Goal: Task Accomplishment & Management: Manage account settings

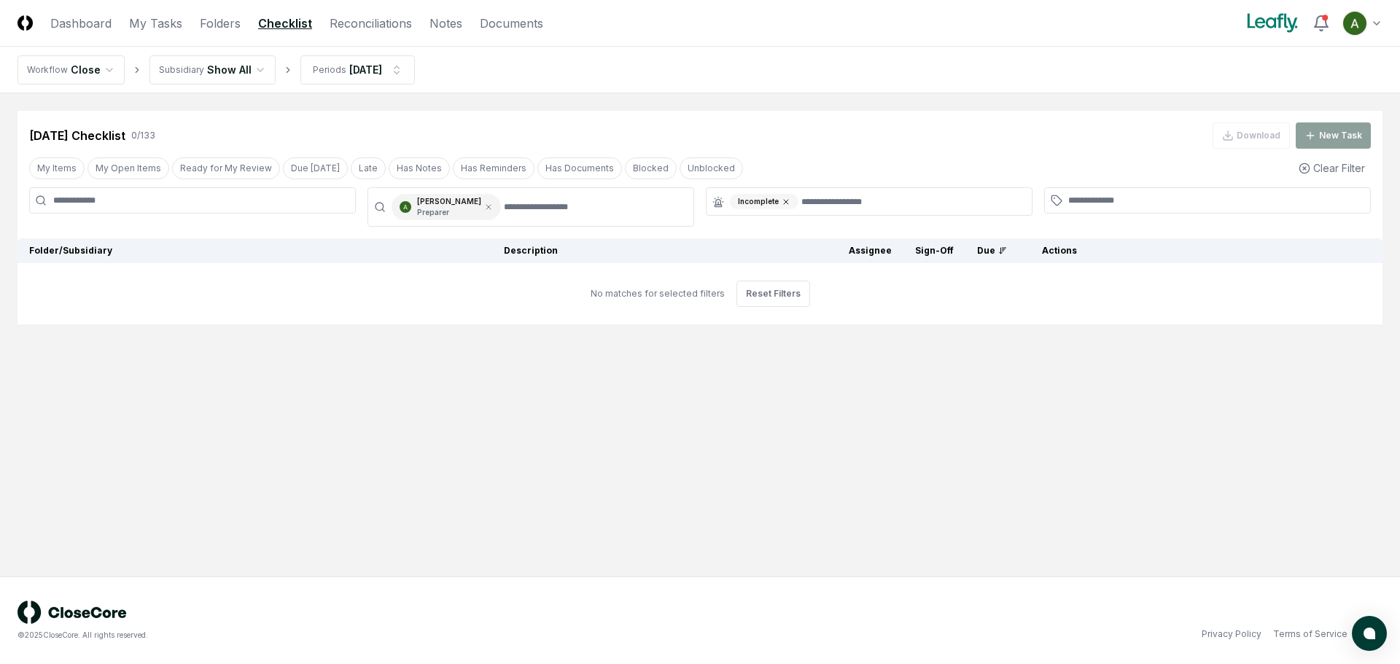
click at [782, 198] on icon at bounding box center [786, 202] width 9 height 9
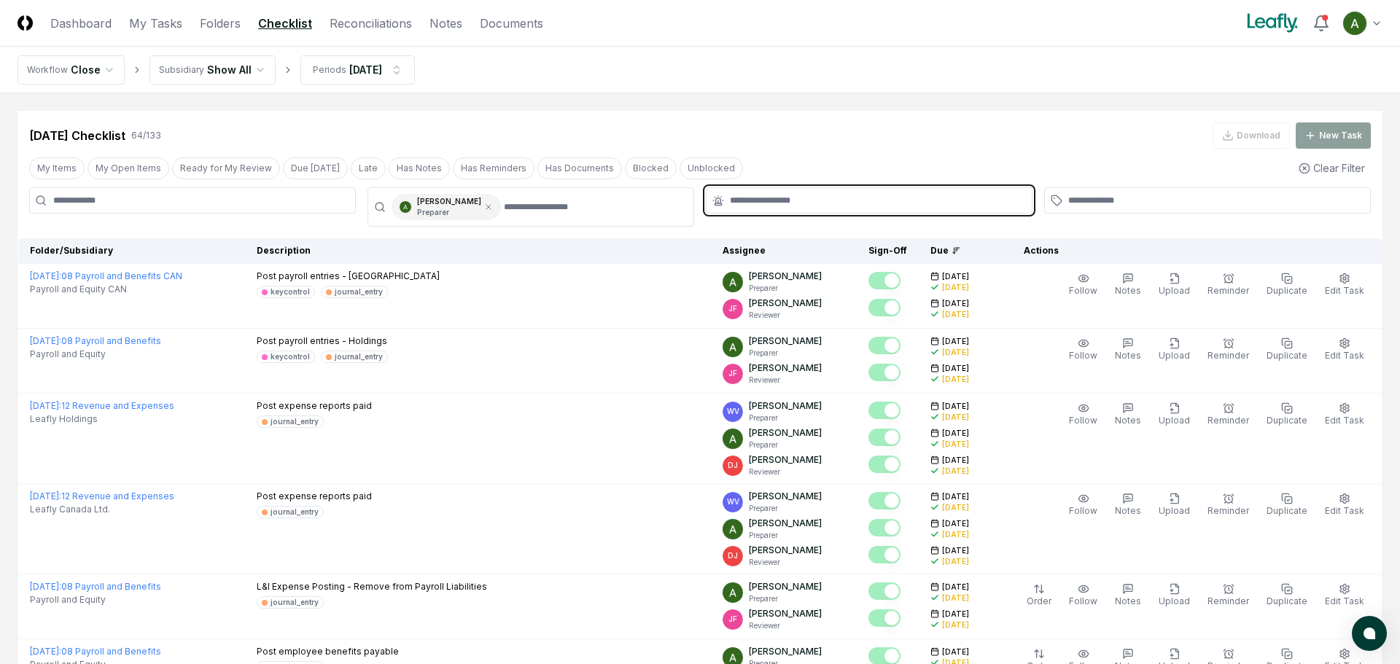
click at [782, 198] on input "text" at bounding box center [876, 200] width 293 height 13
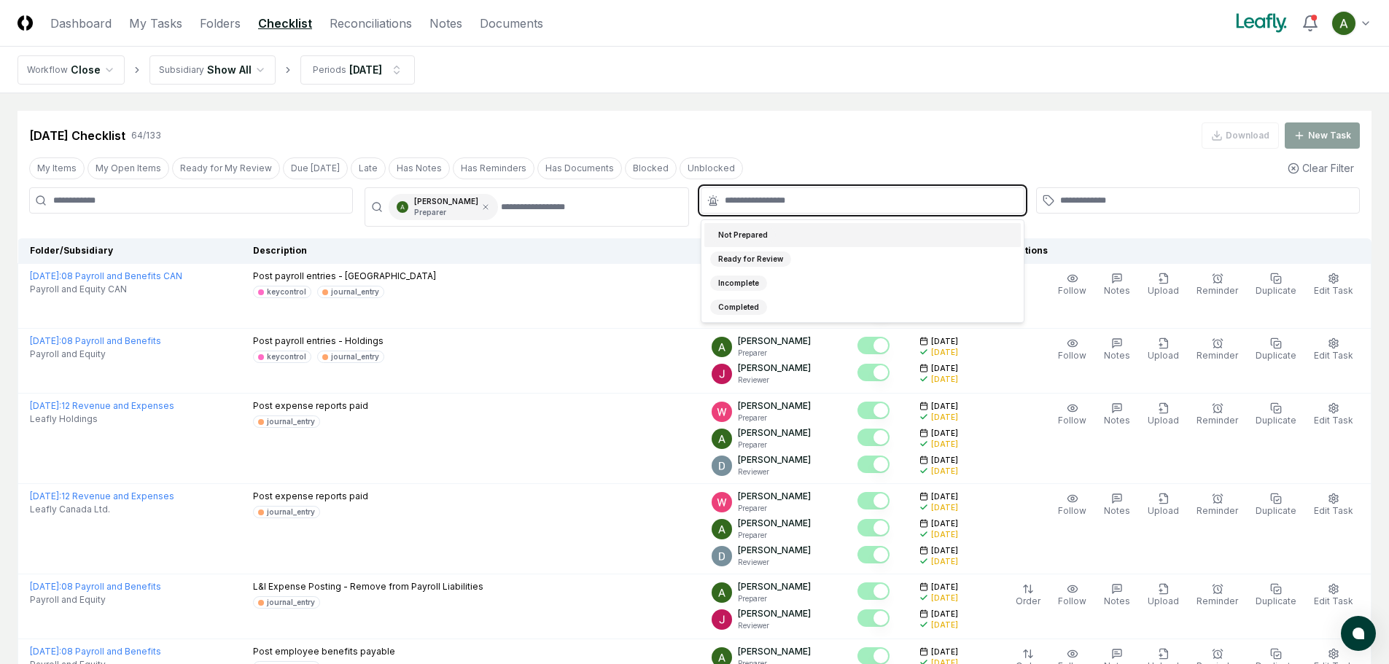
click at [773, 236] on div "Not Prepared" at bounding box center [863, 235] width 317 height 24
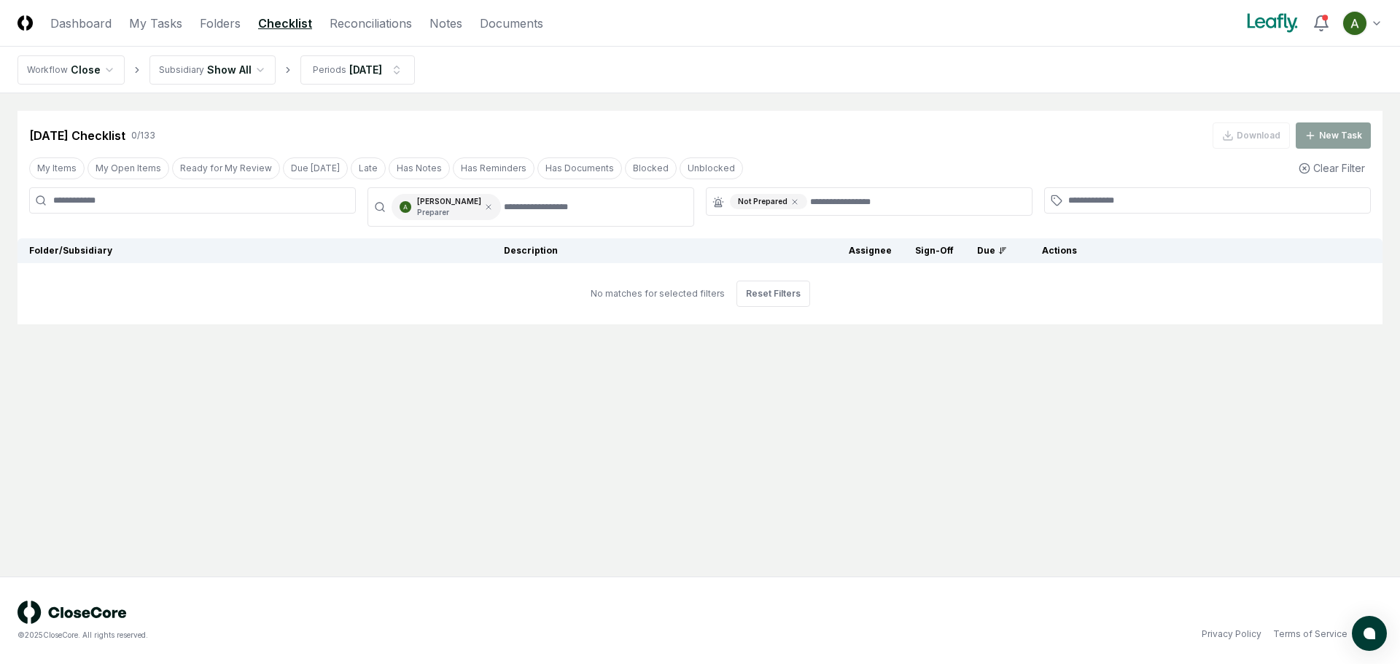
click at [808, 111] on div "Jun 2025 Checklist 0 / 133 Download New Task" at bounding box center [700, 130] width 1365 height 38
click at [381, 76] on html "CloseCore Dashboard My Tasks Folders Checklist Reconciliations Notes Documents …" at bounding box center [700, 332] width 1400 height 664
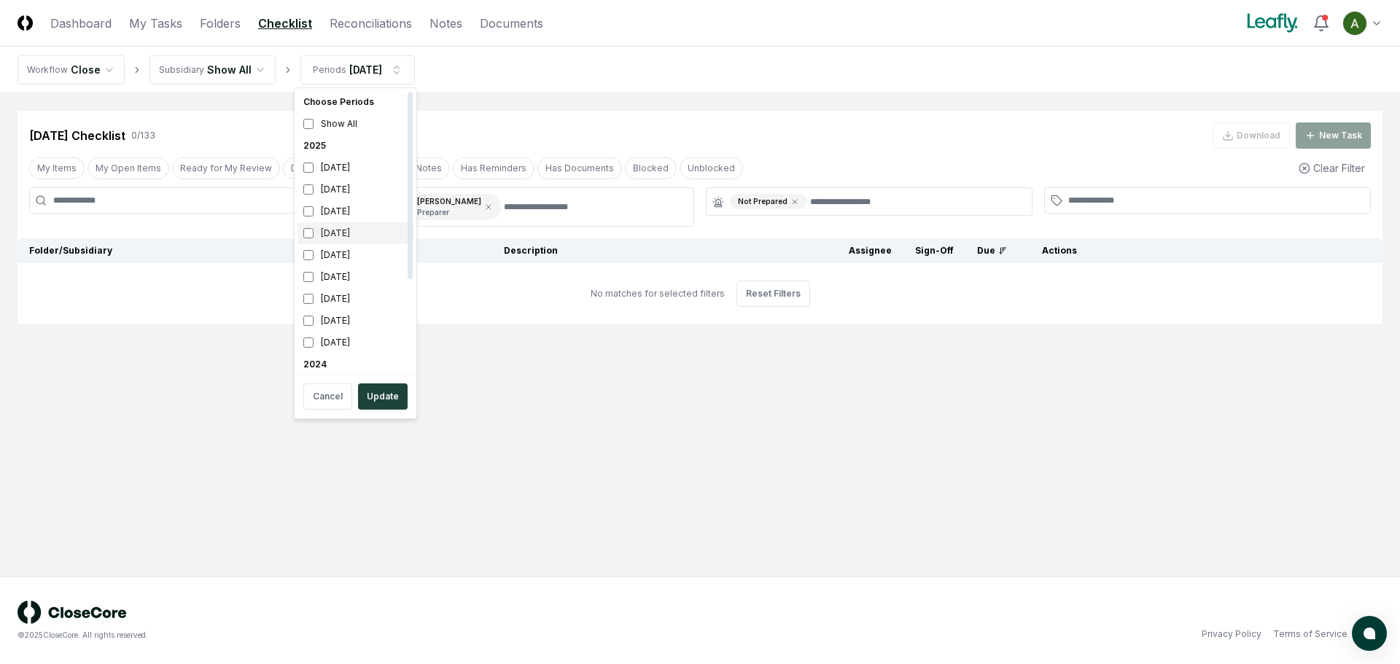
click at [355, 233] on div "June 2025" at bounding box center [356, 233] width 116 height 22
drag, startPoint x: 351, startPoint y: 193, endPoint x: 353, endPoint y: 260, distance: 67.9
click at [352, 194] on div "[DATE]" at bounding box center [356, 190] width 116 height 22
click at [381, 400] on button "Update" at bounding box center [383, 397] width 50 height 26
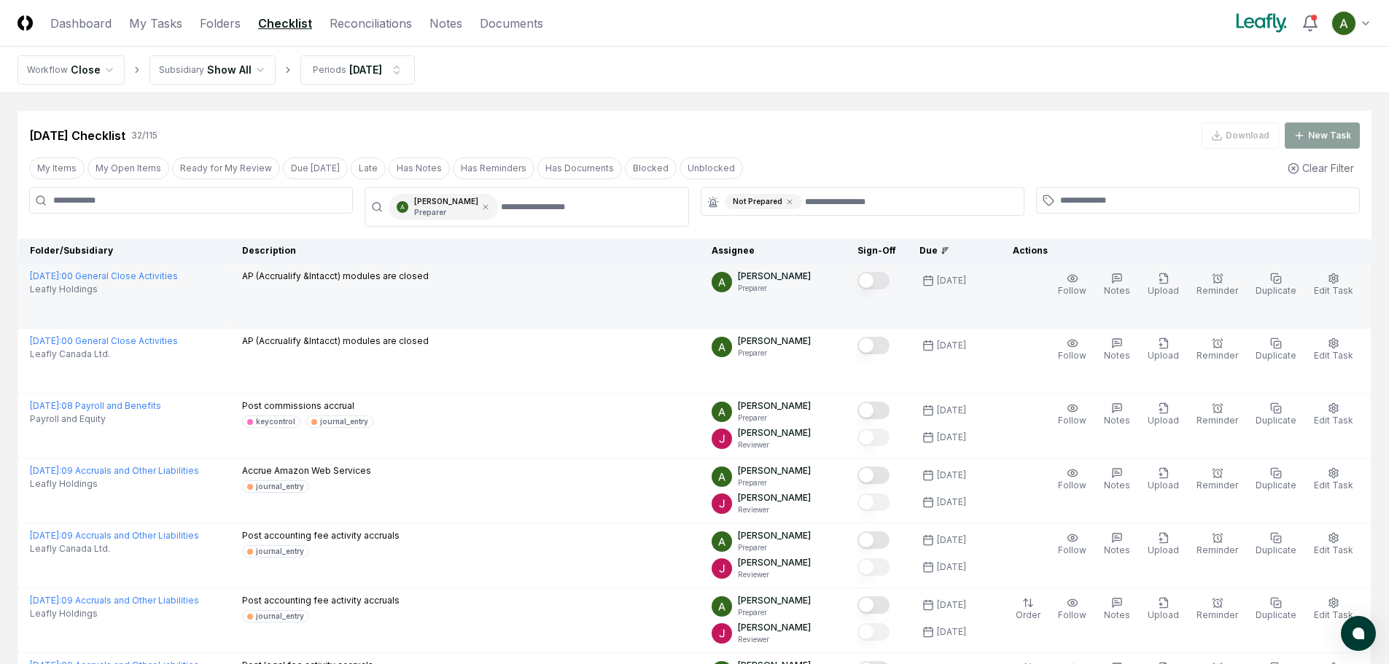
click at [896, 282] on div at bounding box center [877, 282] width 39 height 24
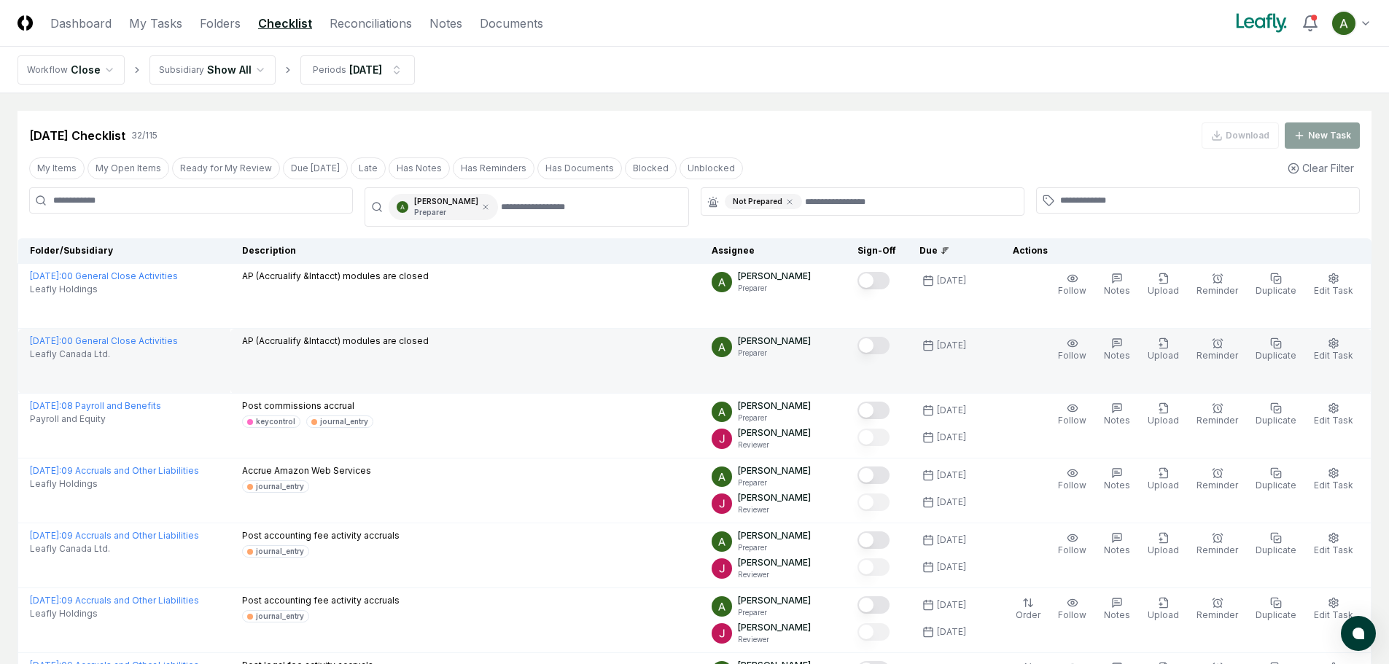
click at [890, 341] on button "Mark complete" at bounding box center [874, 346] width 32 height 18
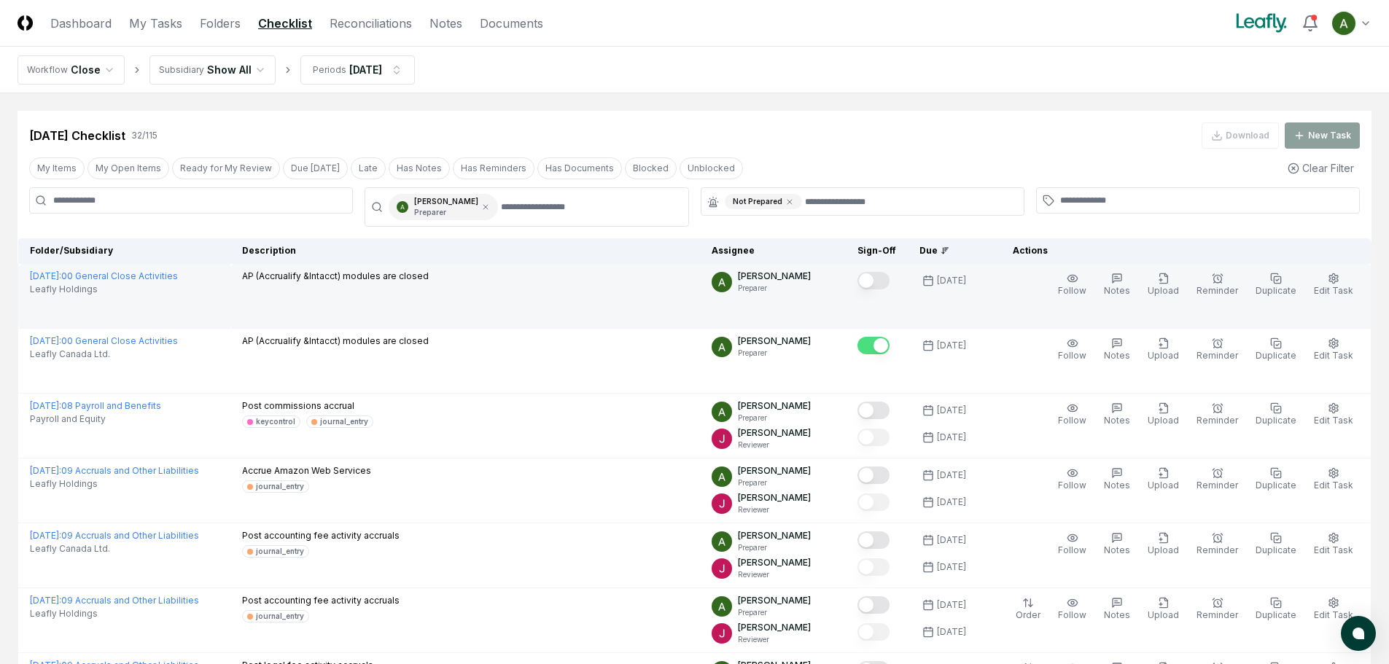
click at [893, 270] on div at bounding box center [877, 282] width 39 height 24
click at [890, 276] on button "Mark complete" at bounding box center [874, 281] width 32 height 18
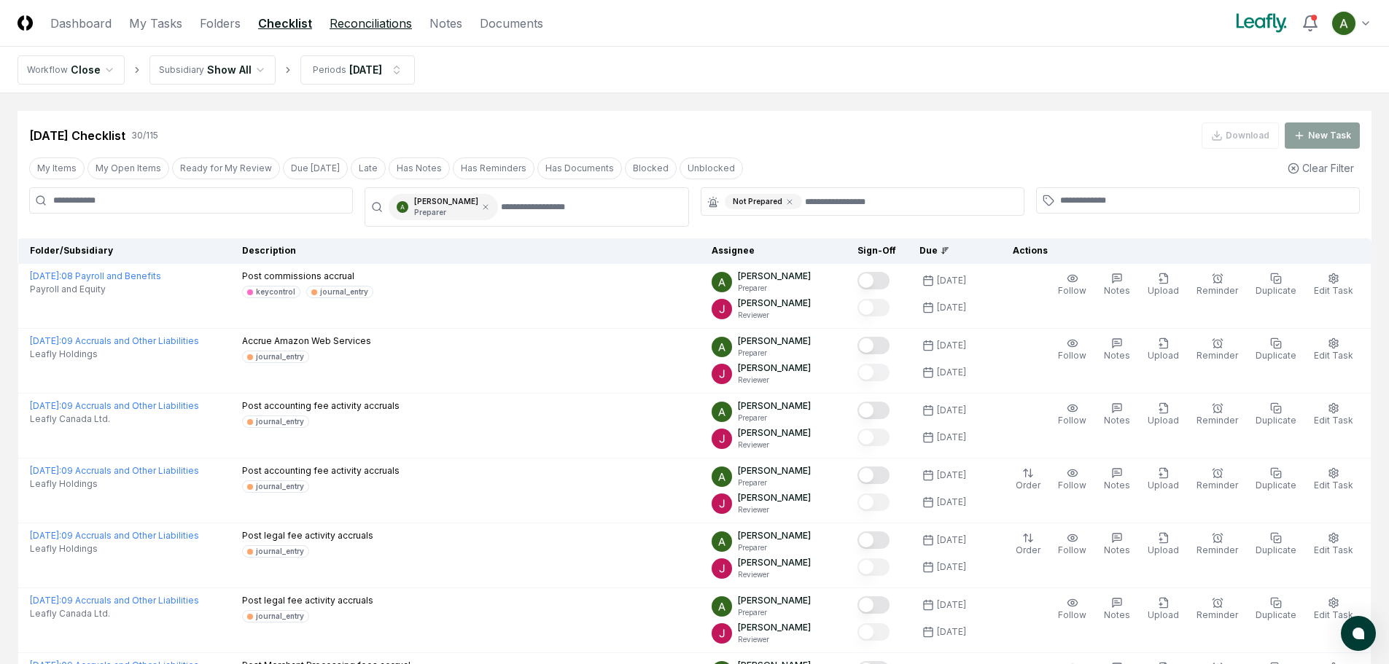
click at [347, 24] on link "Reconciliations" at bounding box center [371, 24] width 82 height 18
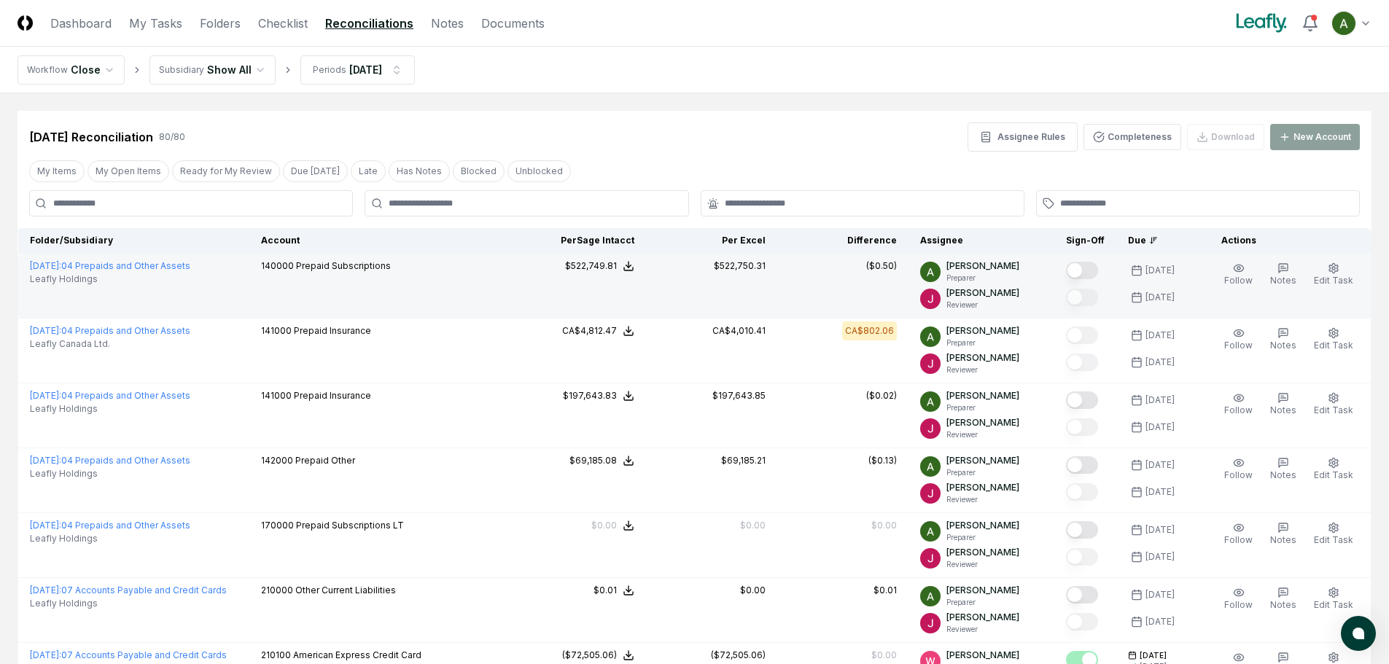
click at [1091, 265] on button "Mark complete" at bounding box center [1082, 271] width 32 height 18
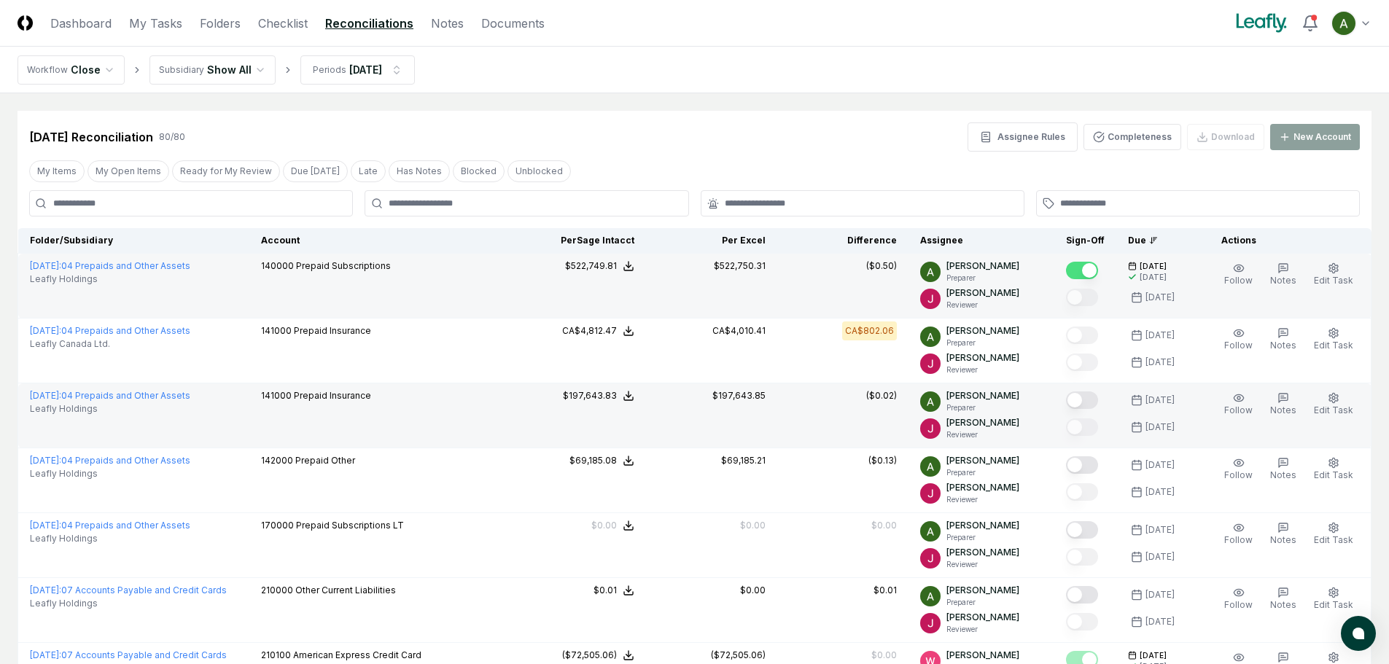
click at [1098, 402] on button "Mark complete" at bounding box center [1082, 401] width 32 height 18
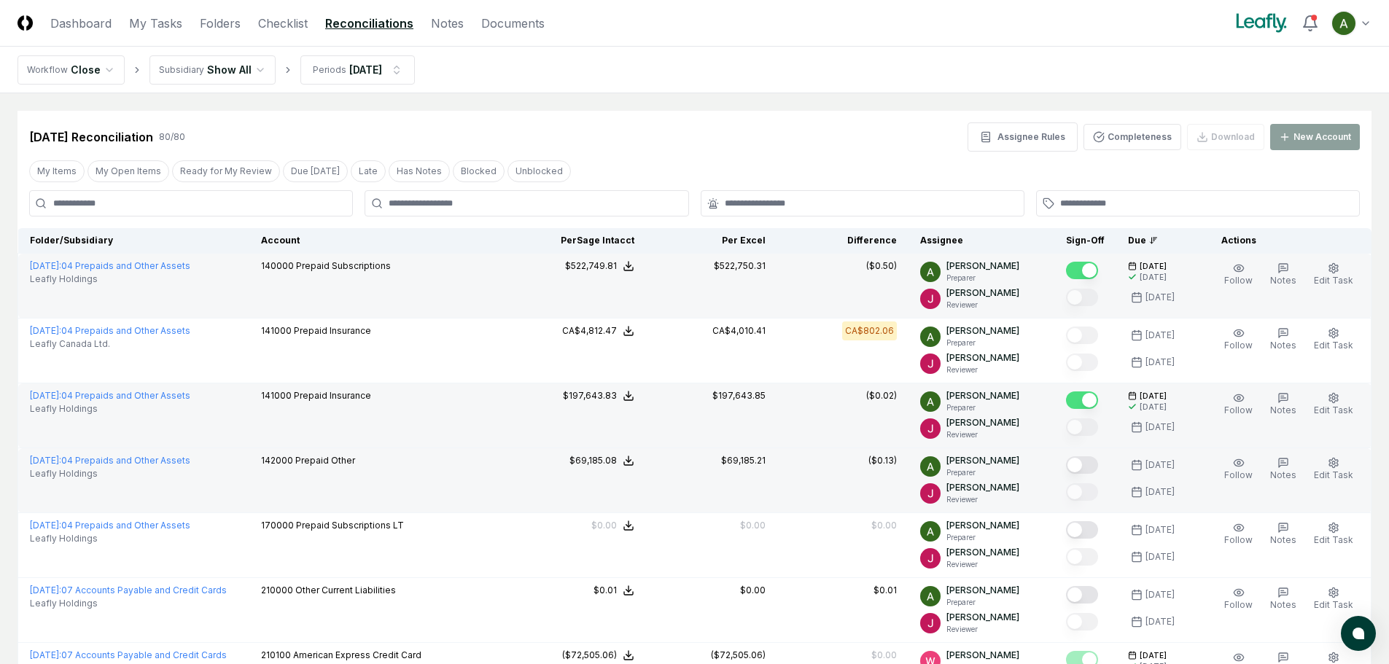
click at [1098, 462] on button "Mark complete" at bounding box center [1082, 466] width 32 height 18
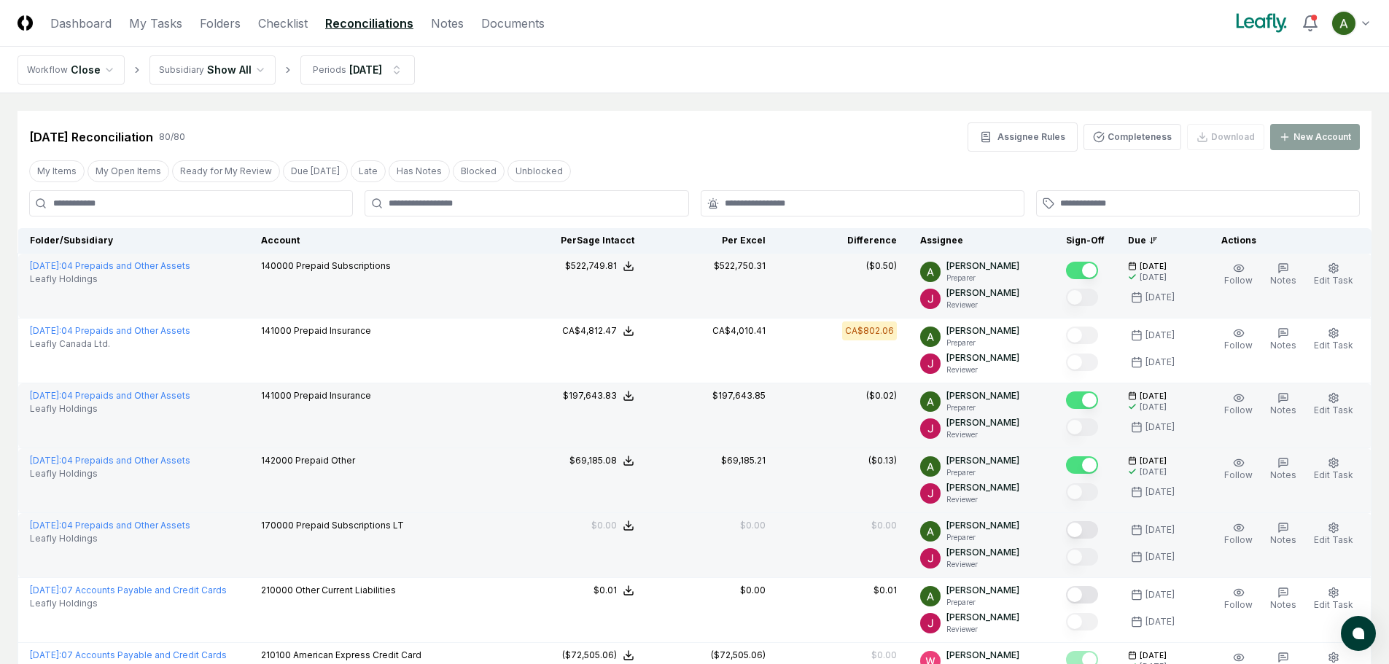
click at [1098, 535] on button "Mark complete" at bounding box center [1082, 531] width 32 height 18
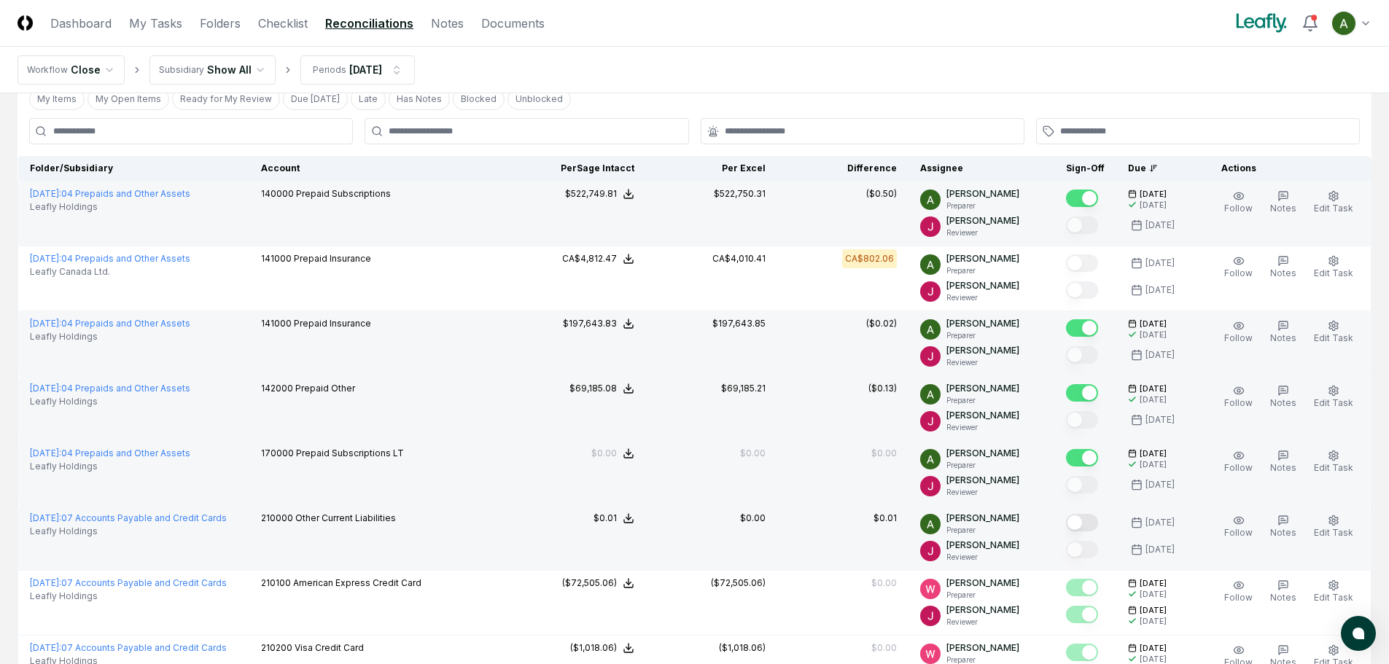
scroll to position [73, 0]
click at [1095, 520] on button "Mark complete" at bounding box center [1082, 522] width 32 height 18
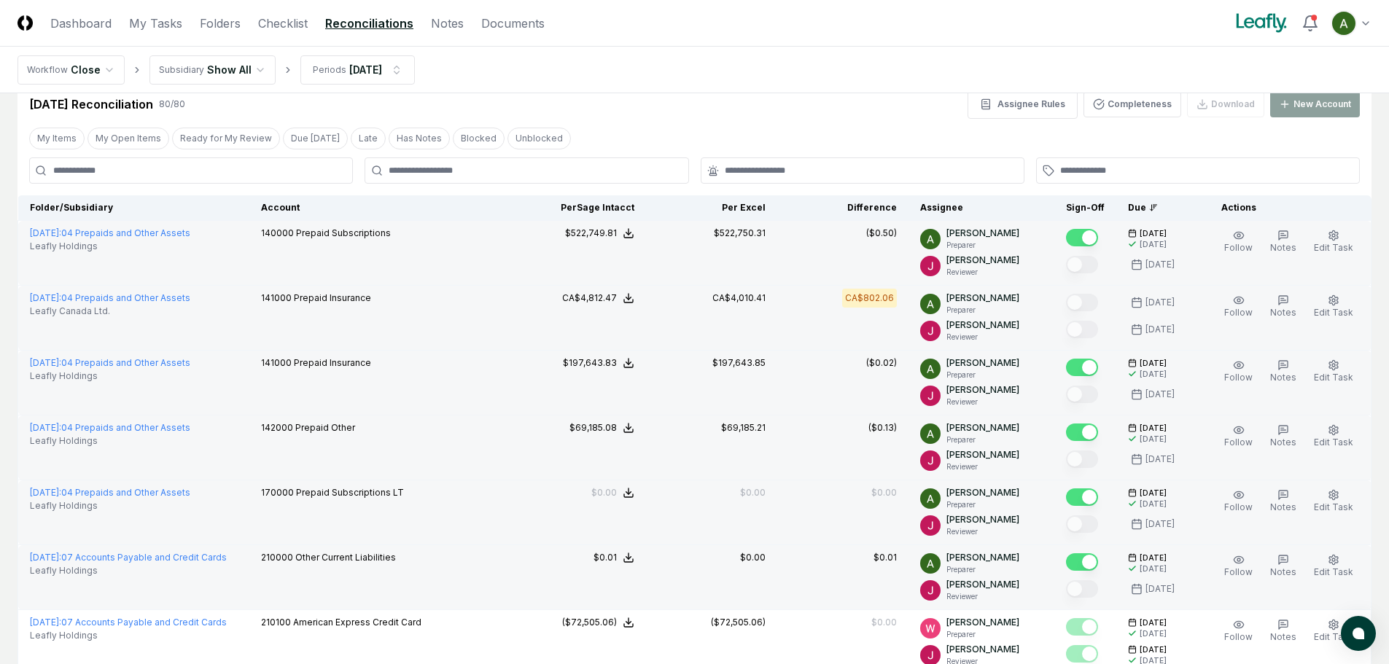
scroll to position [0, 0]
